Goal: Task Accomplishment & Management: Manage account settings

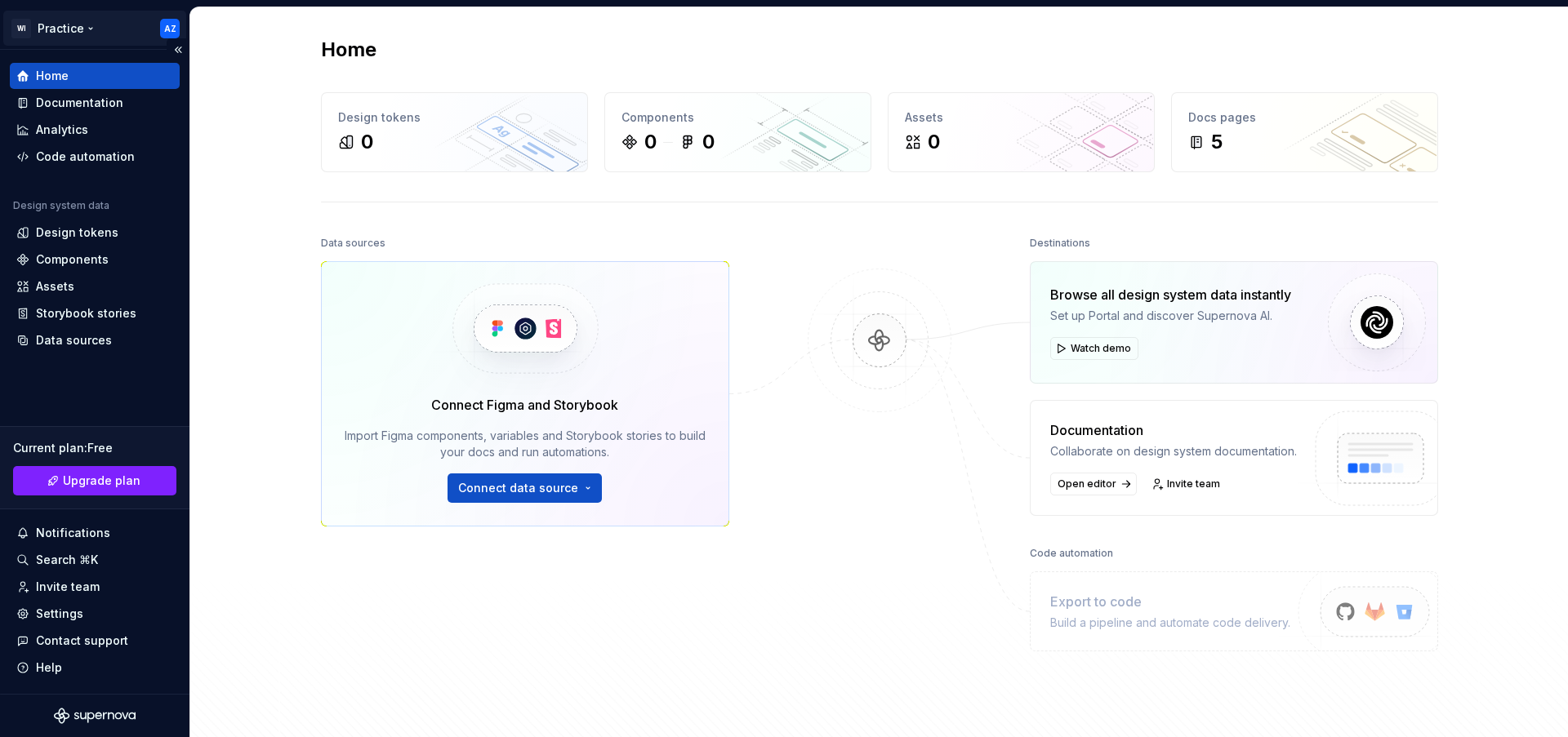
click at [88, 29] on html "WI Practice AZ Home Documentation Analytics Code automation Design system data …" at bounding box center [784, 368] width 1568 height 737
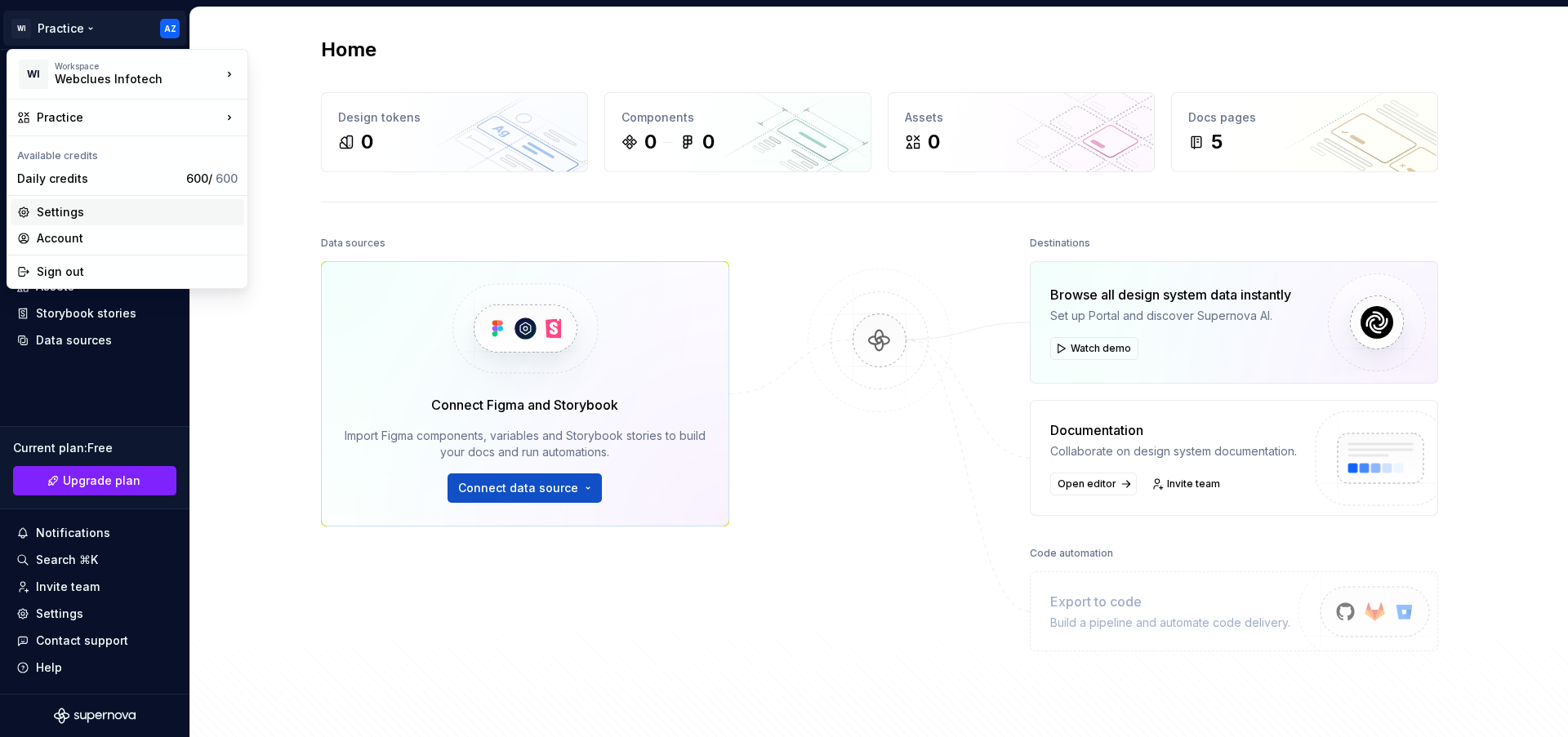
click at [93, 213] on div "Settings" at bounding box center [138, 212] width 201 height 17
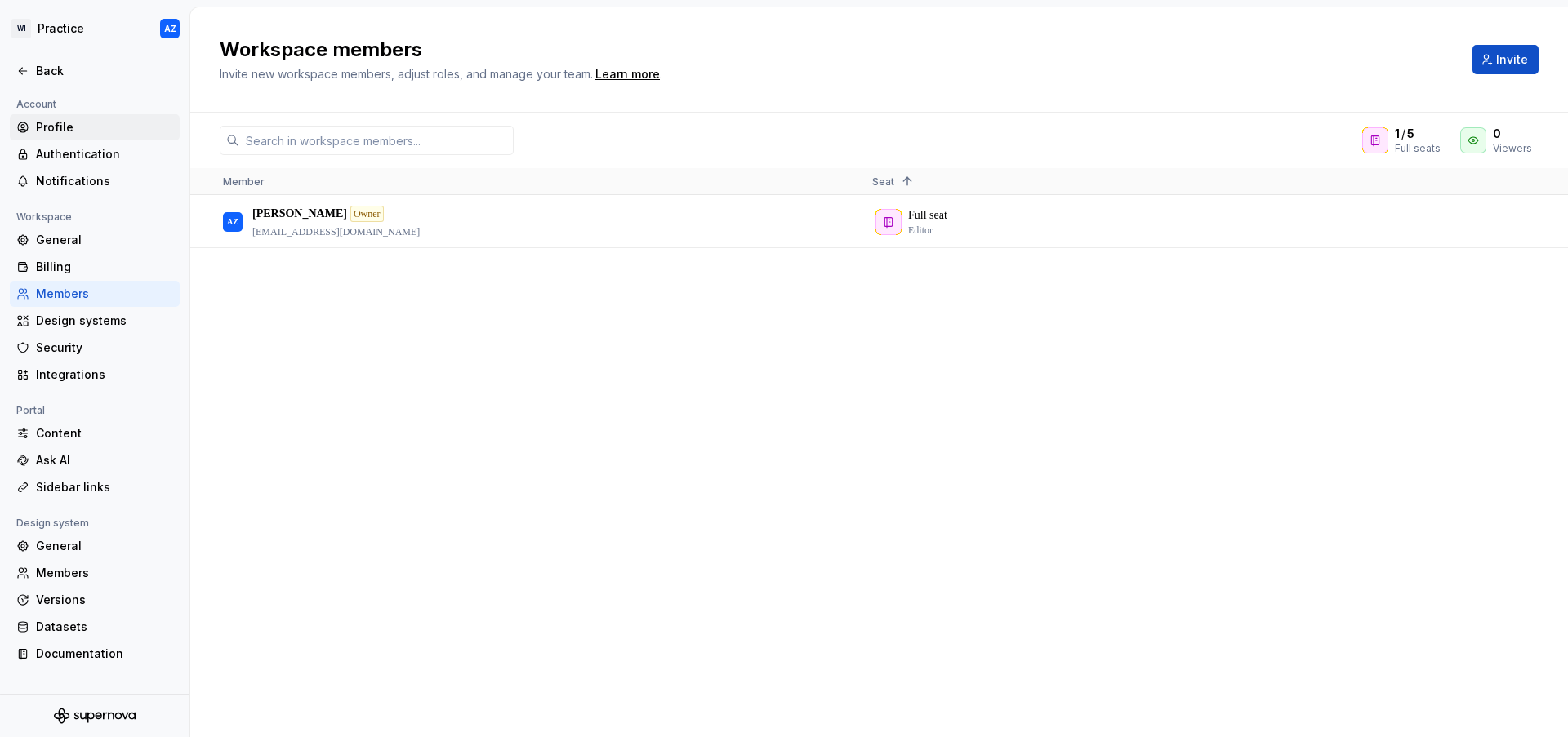
click at [55, 125] on div "Profile" at bounding box center [105, 127] width 138 height 17
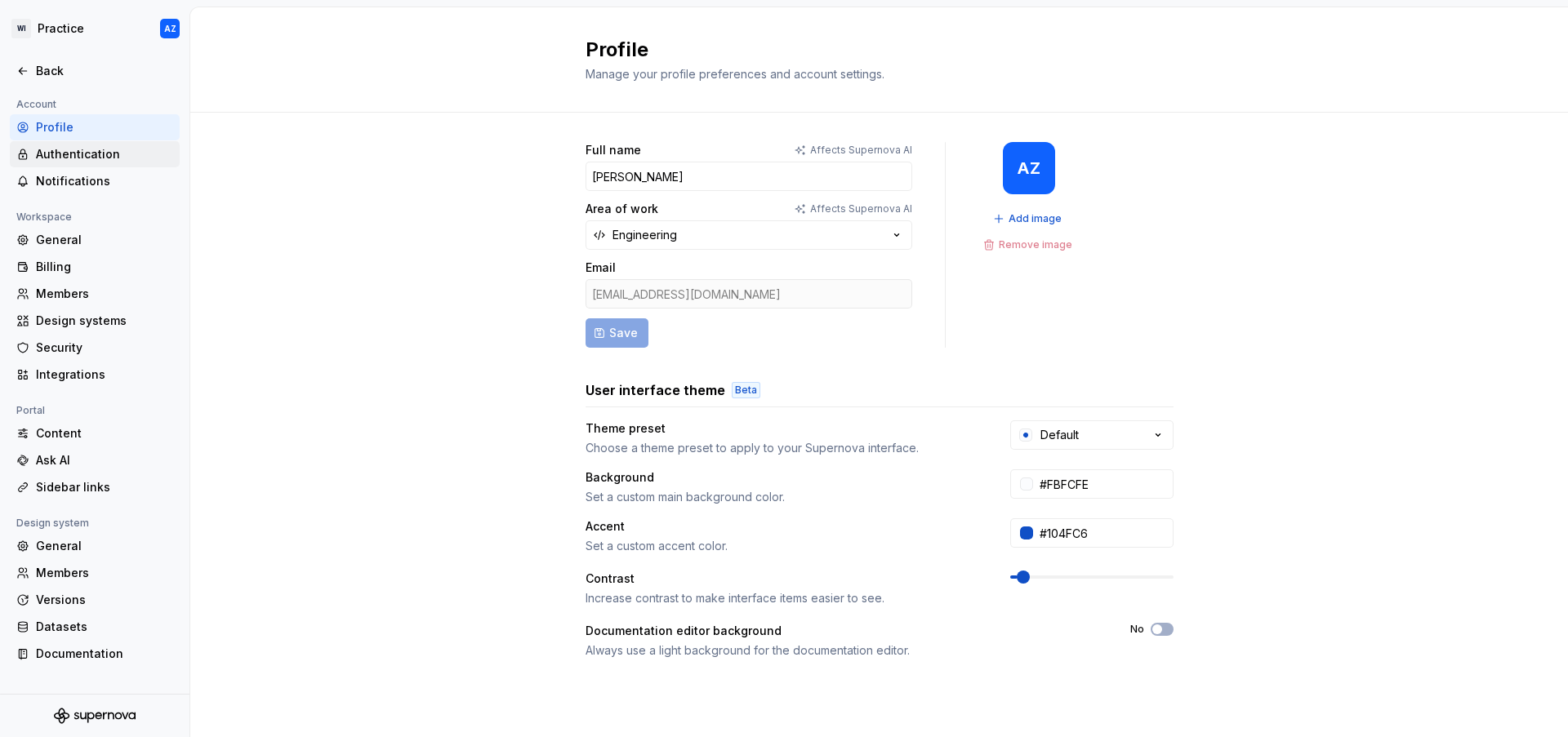
click at [79, 156] on div "Authentication" at bounding box center [105, 154] width 138 height 17
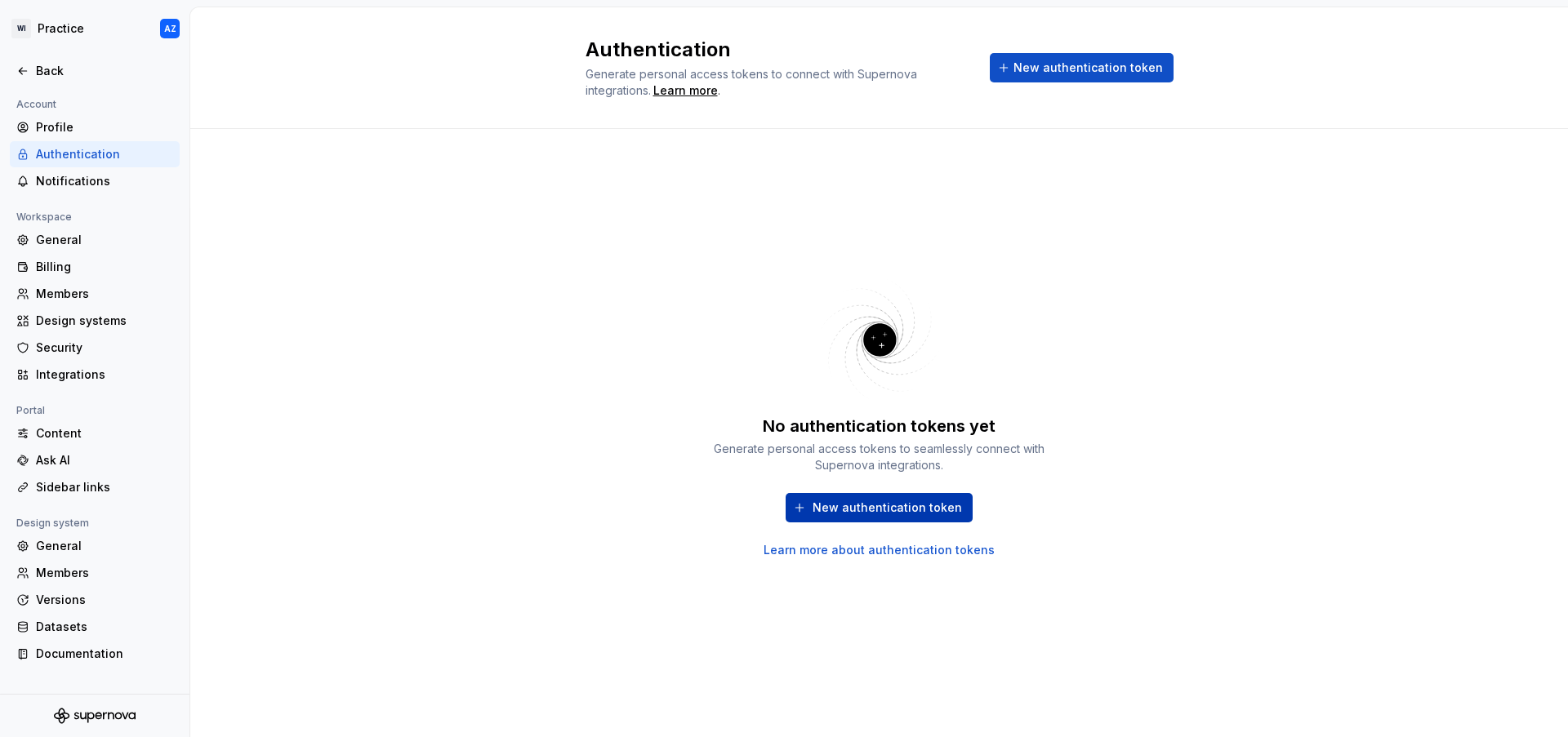
click at [921, 500] on span "New authentication token" at bounding box center [887, 507] width 150 height 17
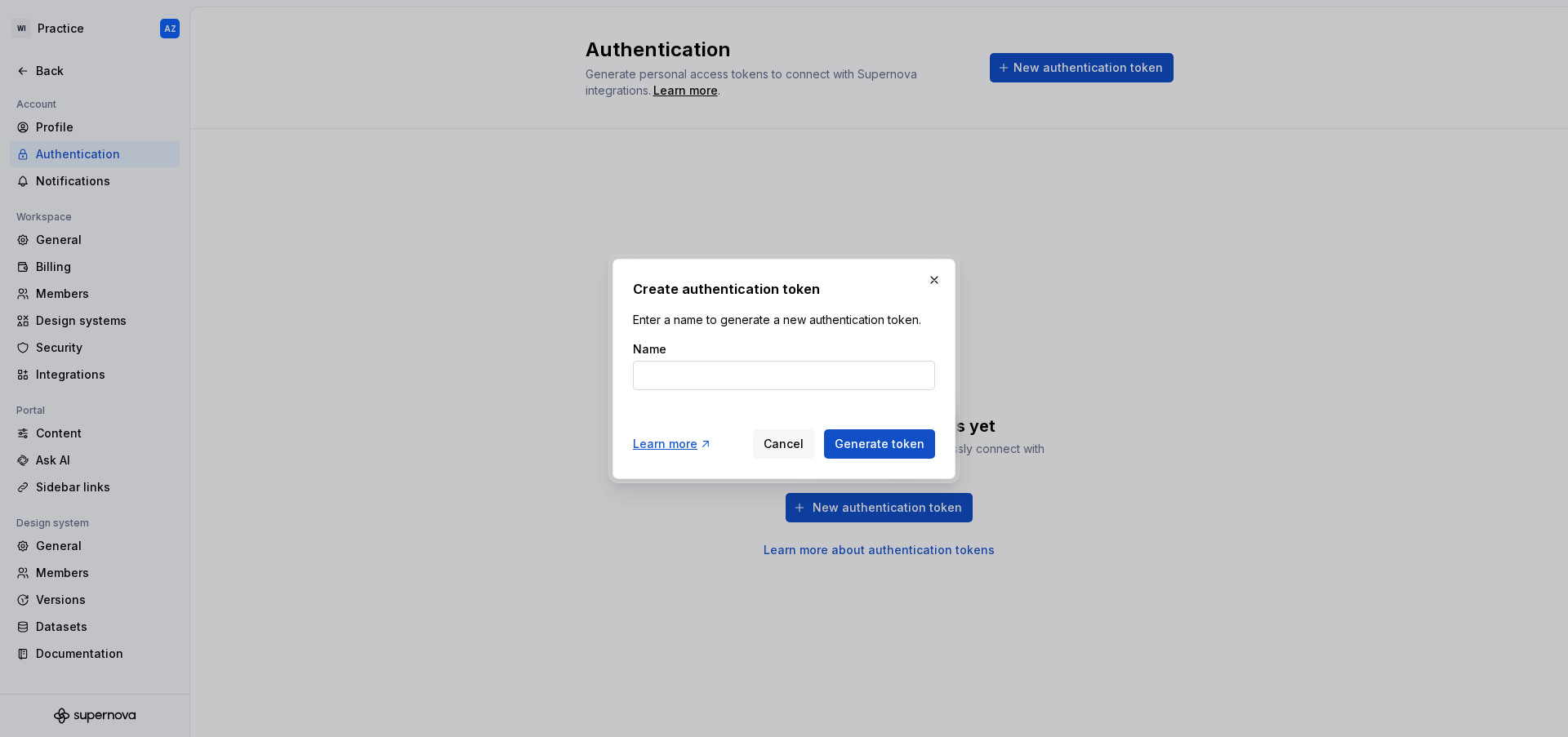
click at [788, 388] on input "Name" at bounding box center [783, 375] width 302 height 30
type input "code 1"
click at [824, 429] on button "Generate token" at bounding box center [879, 444] width 111 height 30
click at [853, 439] on span "Generate token" at bounding box center [879, 444] width 90 height 17
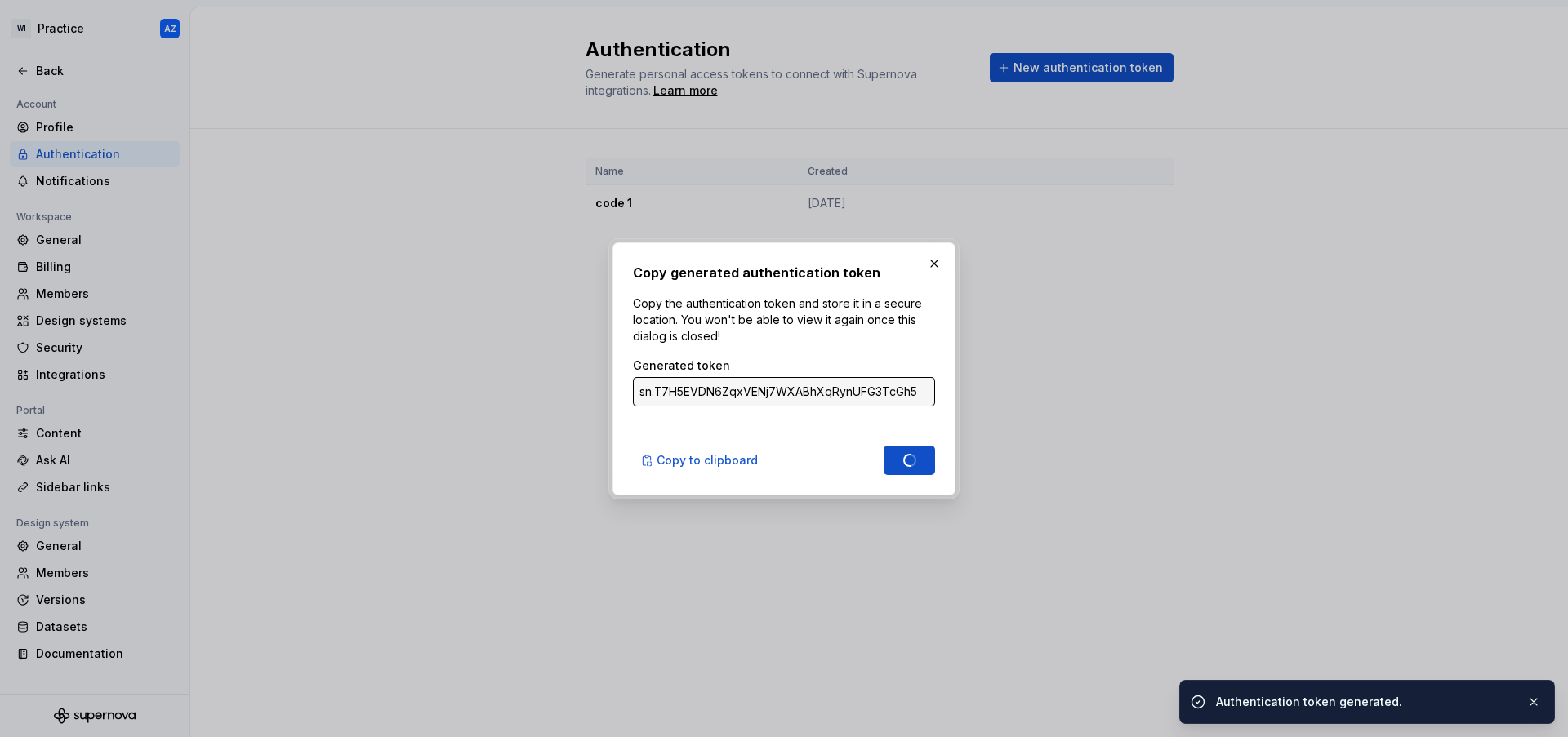
type input "sn.RKE94DJObCl6cbs9zyGVmf43flI0rbZgQVQ8WWz6qQeS0HkJxpT7Vfy0Xvhmj7LyAwXPuZtgRCZQ…"
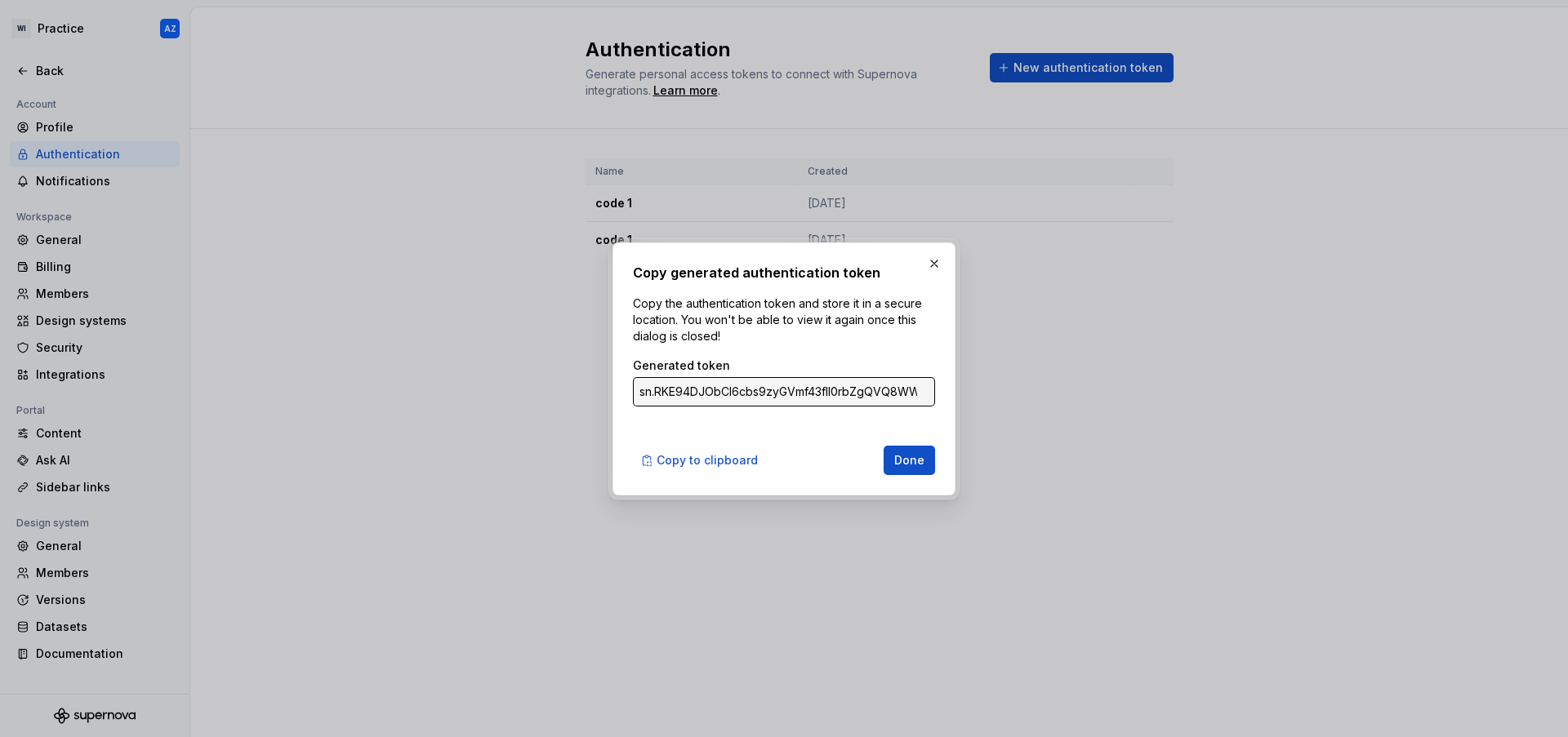
click at [897, 387] on input "sn.RKE94DJObCl6cbs9zyGVmf43flI0rbZgQVQ8WWz6qQeS0HkJxpT7Vfy0Xvhmj7LyAwXPuZtgRCZQ…" at bounding box center [783, 392] width 302 height 30
click at [900, 467] on span "Done" at bounding box center [909, 460] width 30 height 17
